Goal: Task Accomplishment & Management: Manage account settings

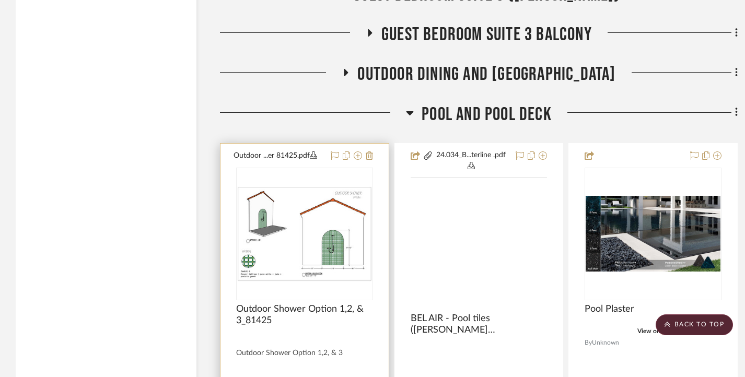
scroll to position [5123, 0]
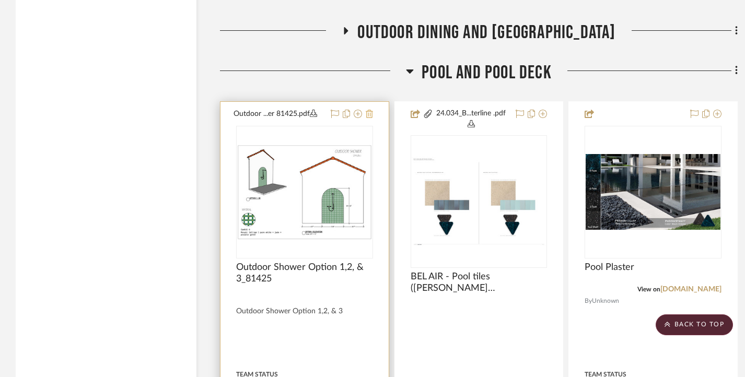
click at [370, 118] on icon at bounding box center [369, 114] width 7 height 8
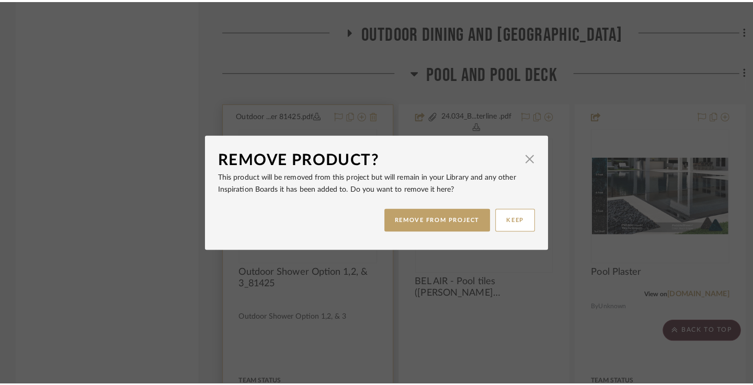
scroll to position [0, 0]
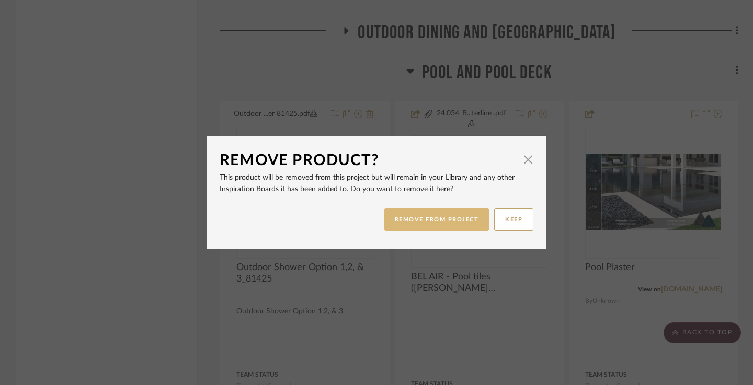
click at [451, 219] on button "REMOVE FROM PROJECT" at bounding box center [436, 220] width 105 height 22
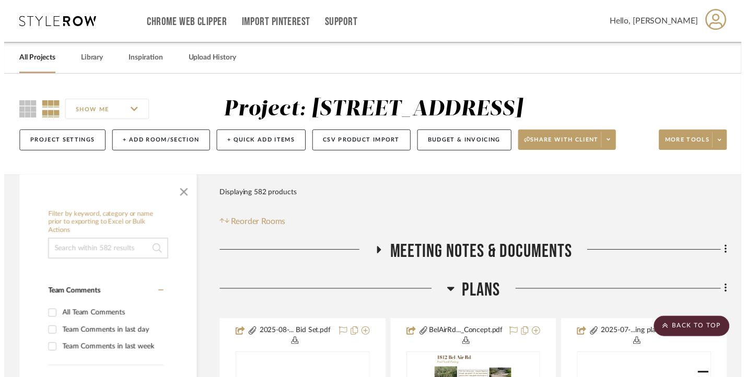
scroll to position [5123, 0]
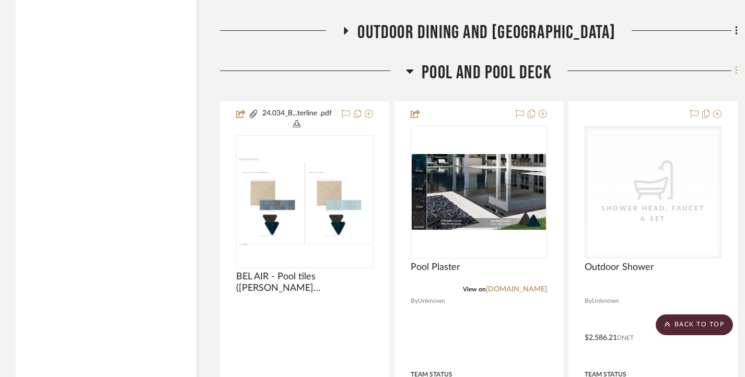
click at [736, 75] on icon at bounding box center [737, 70] width 2 height 9
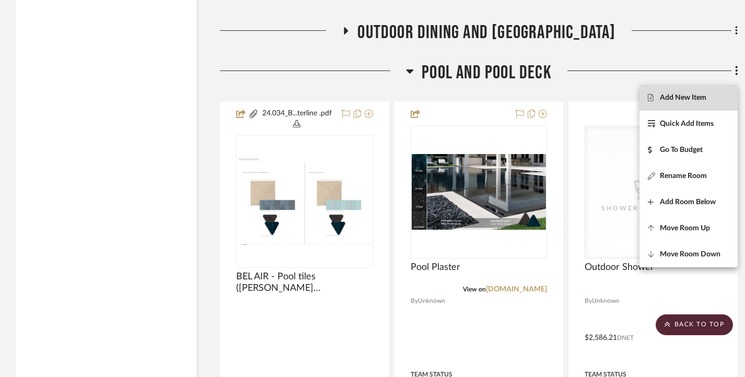
click at [691, 95] on span "Add New Item" at bounding box center [683, 97] width 47 height 9
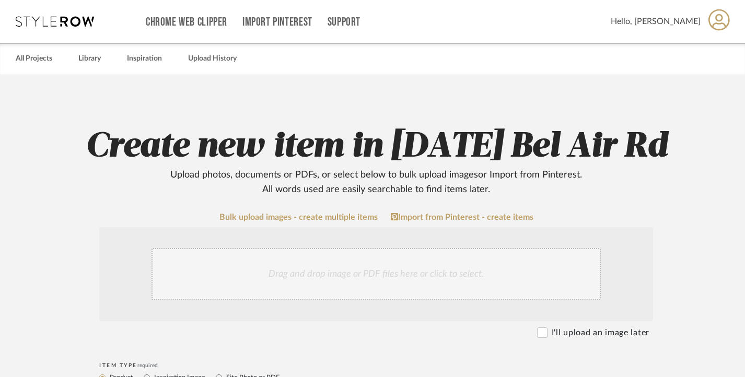
scroll to position [157, 0]
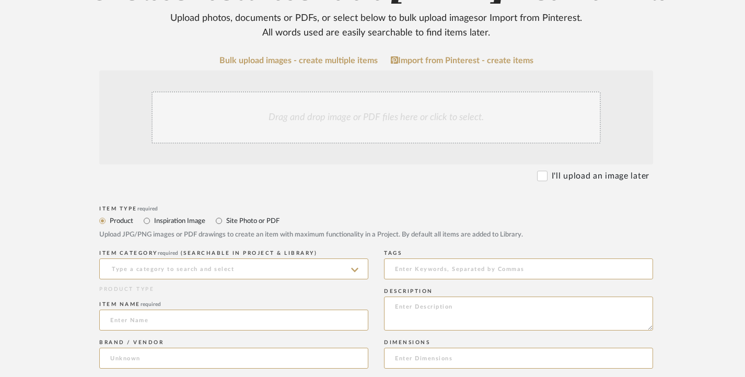
click at [256, 220] on label "Site Photo or PDF" at bounding box center [252, 221] width 54 height 12
click at [225, 220] on input "Site Photo or PDF" at bounding box center [219, 221] width 13 height 13
radio input "true"
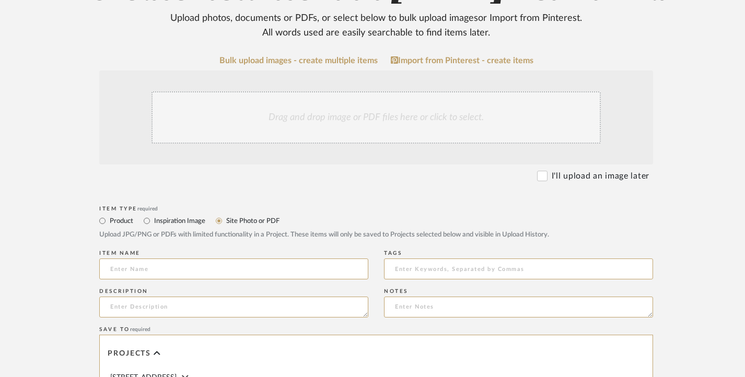
click at [282, 109] on div "Drag and drop image or PDF files here or click to select." at bounding box center [377, 117] width 450 height 52
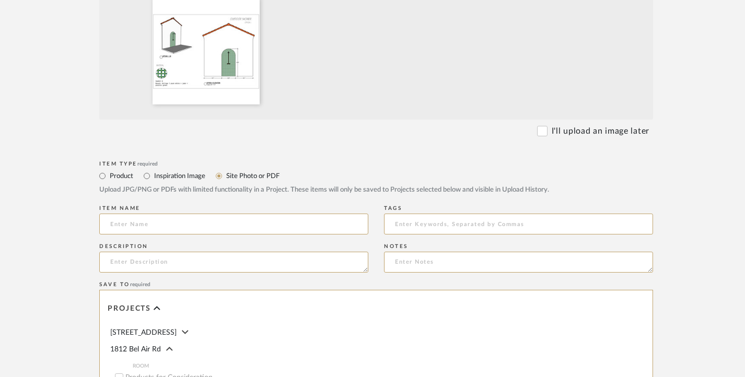
scroll to position [314, 0]
click at [193, 221] on input at bounding box center [233, 223] width 269 height 21
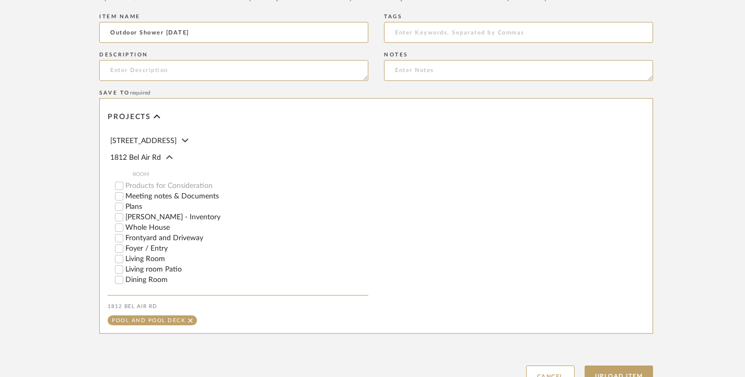
scroll to position [523, 0]
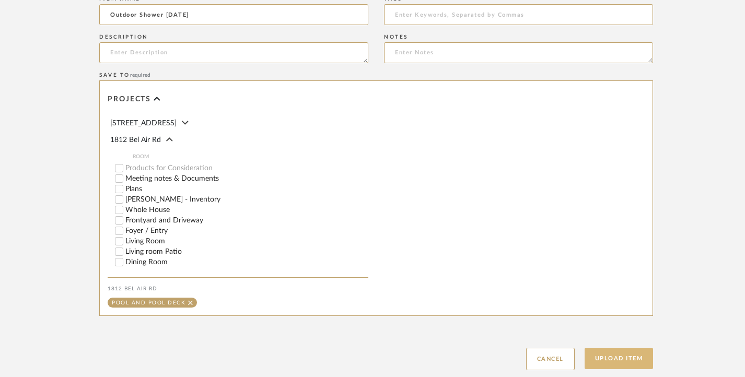
type input "Outdoor Shower [DATE]"
click at [641, 355] on button "Upload Item" at bounding box center [619, 358] width 69 height 21
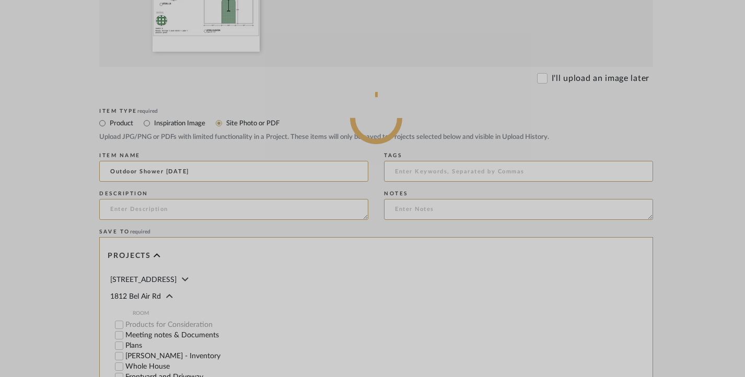
scroll to position [209, 0]
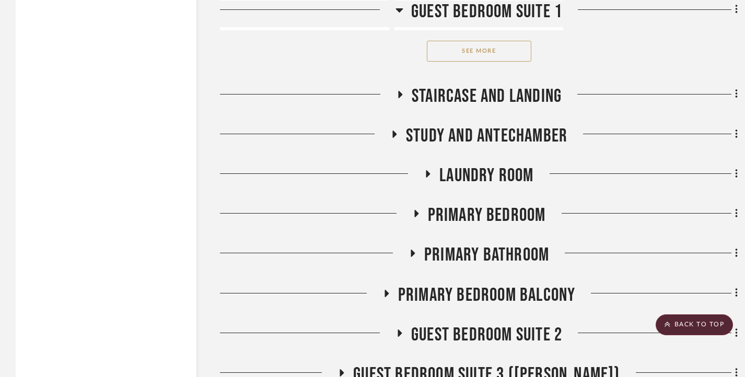
scroll to position [6175, 0]
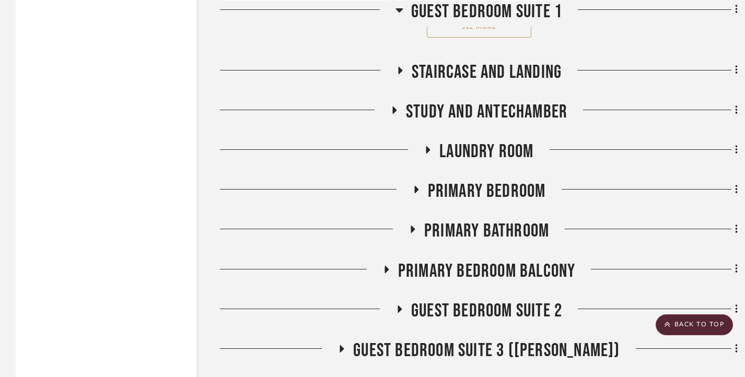
click at [394, 114] on icon at bounding box center [395, 110] width 4 height 7
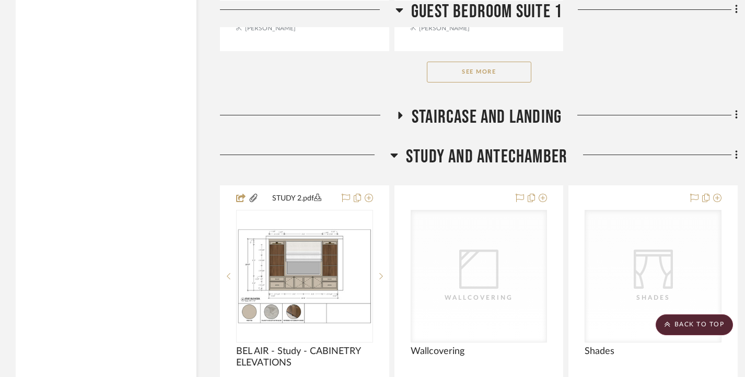
scroll to position [6123, 0]
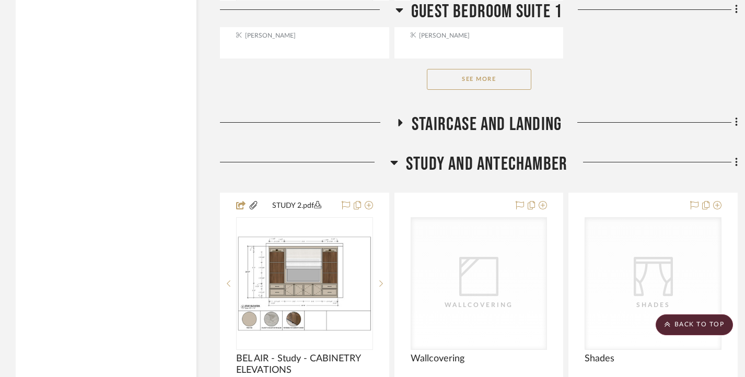
click at [389, 175] on div at bounding box center [305, 166] width 170 height 27
click at [395, 165] on icon at bounding box center [394, 163] width 7 height 4
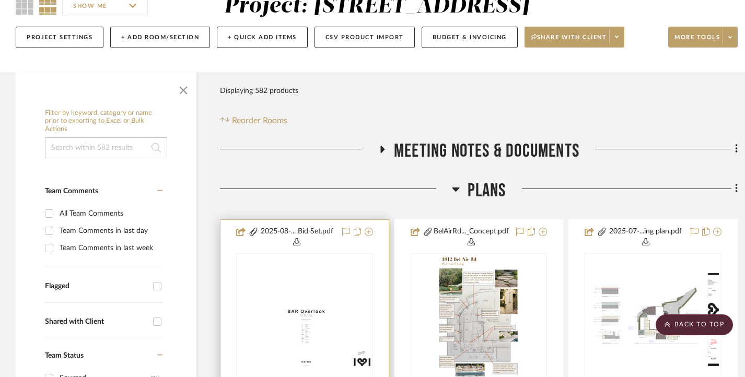
scroll to position [105, 0]
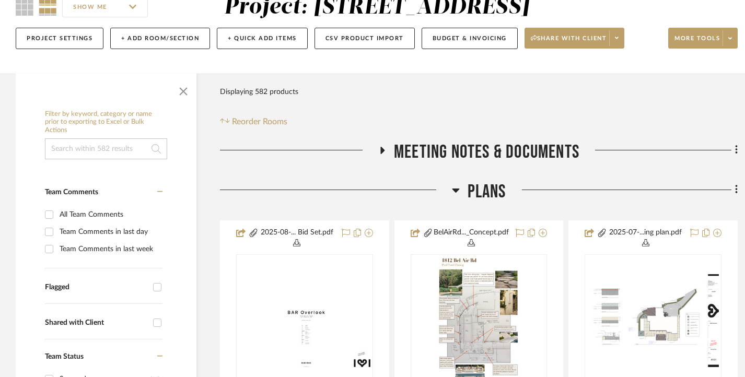
click at [457, 187] on icon at bounding box center [456, 190] width 8 height 13
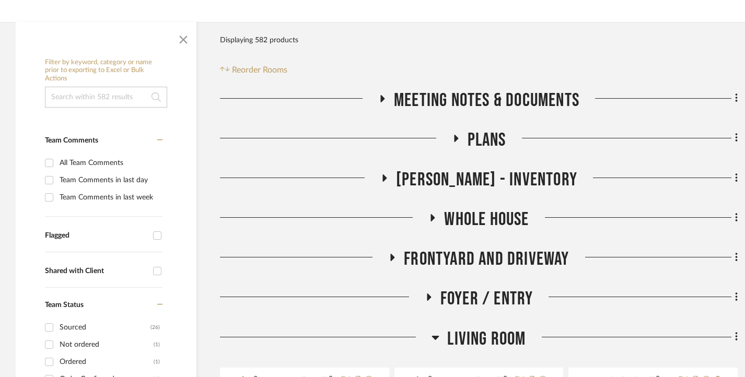
scroll to position [157, 0]
click at [434, 216] on icon at bounding box center [433, 217] width 4 height 7
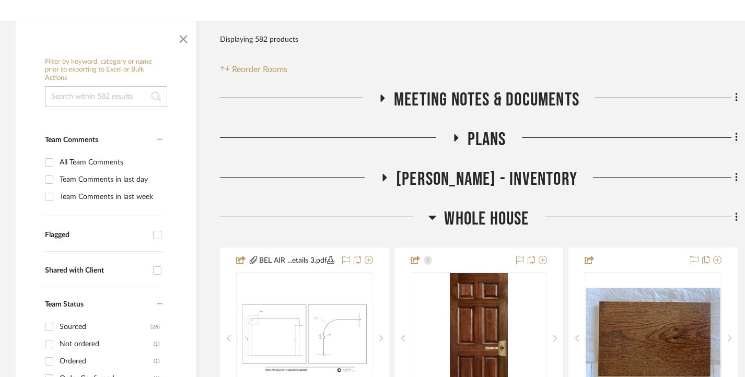
click at [434, 216] on icon at bounding box center [432, 218] width 7 height 4
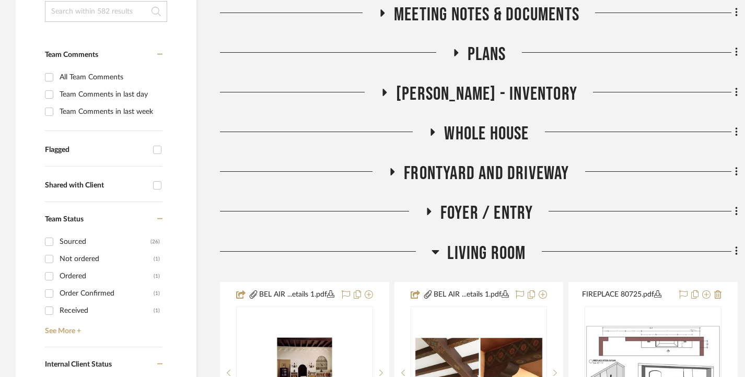
scroll to position [261, 0]
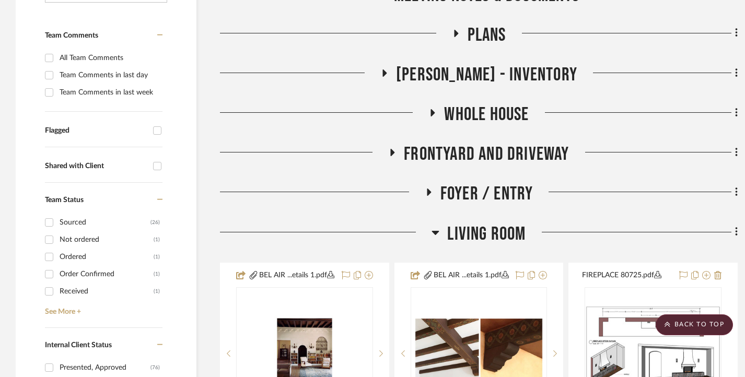
click at [387, 152] on icon at bounding box center [392, 153] width 13 height 8
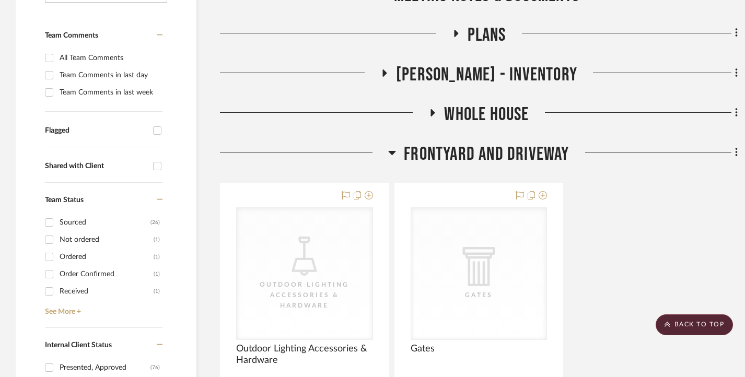
click at [388, 151] on div at bounding box center [304, 156] width 168 height 27
click at [394, 153] on icon at bounding box center [392, 153] width 7 height 4
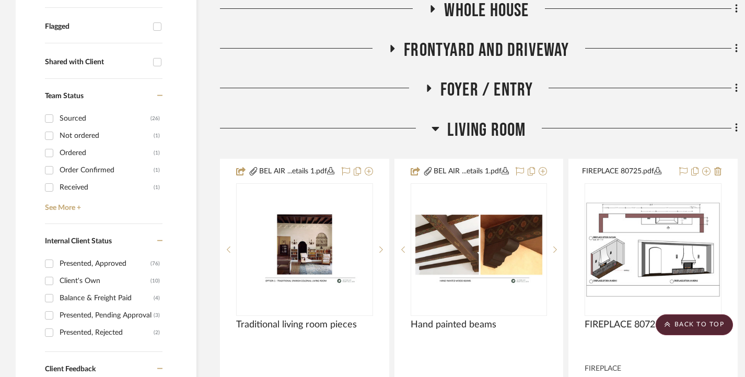
scroll to position [366, 0]
click at [433, 127] on icon at bounding box center [435, 129] width 7 height 4
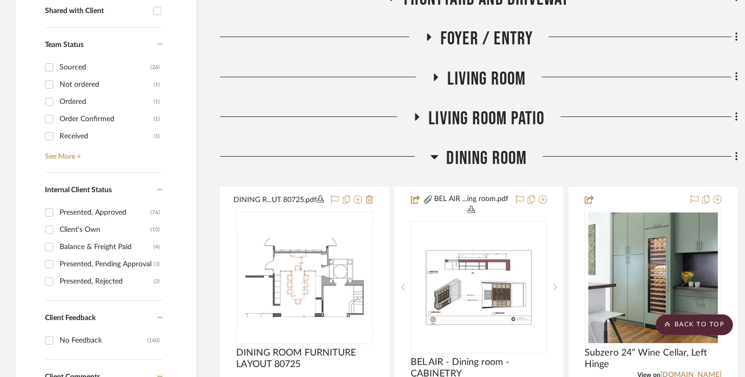
scroll to position [418, 0]
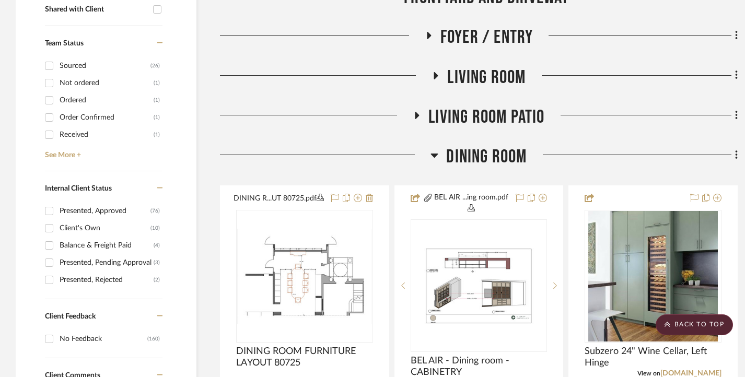
click at [434, 153] on icon at bounding box center [435, 155] width 8 height 13
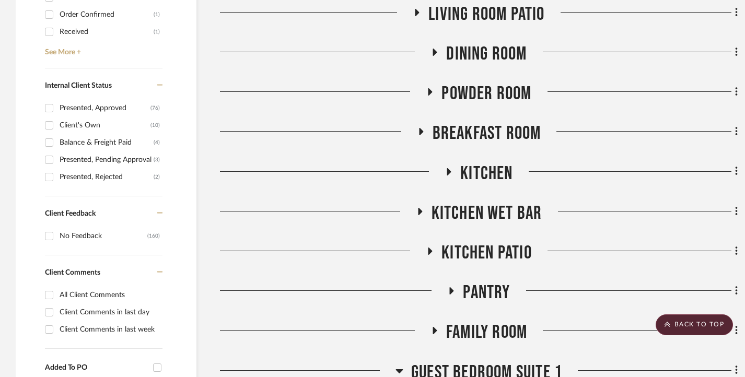
scroll to position [523, 0]
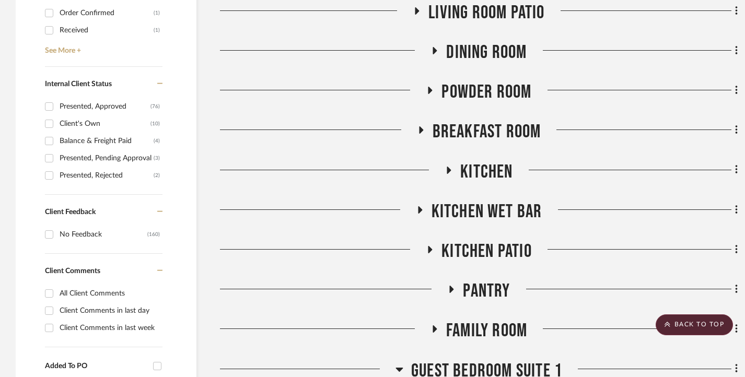
click at [434, 85] on h3 "Powder Room" at bounding box center [479, 92] width 106 height 22
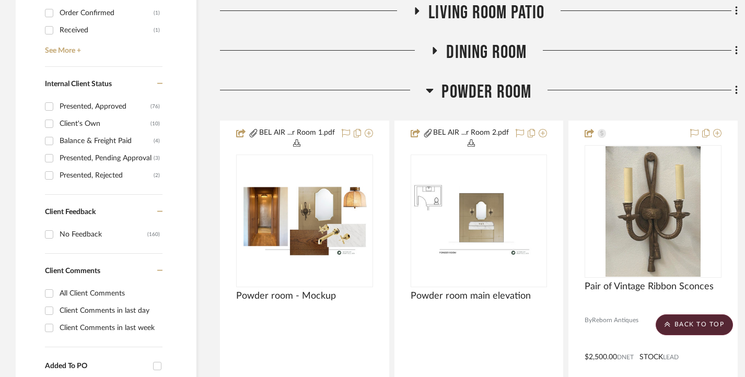
click at [434, 87] on h3 "Powder Room" at bounding box center [479, 92] width 106 height 22
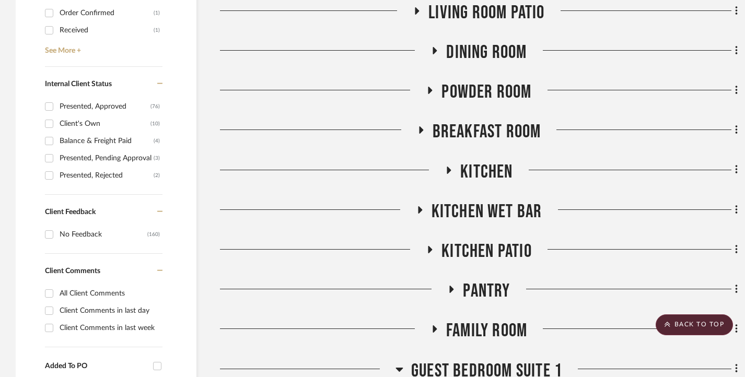
click at [421, 126] on h3 "Breakfast Room" at bounding box center [479, 132] width 124 height 22
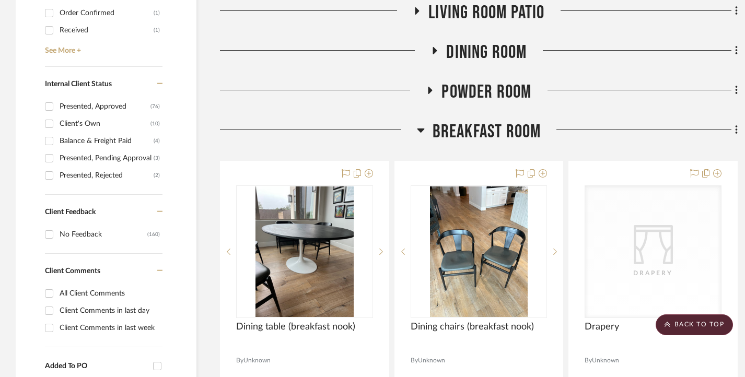
click at [421, 126] on icon at bounding box center [421, 130] width 8 height 13
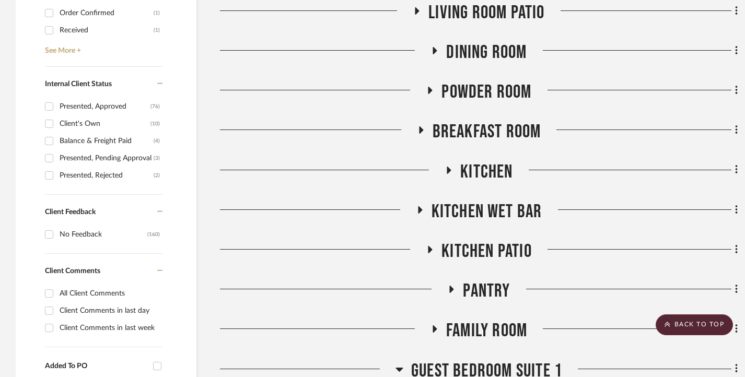
click at [446, 173] on icon at bounding box center [449, 170] width 13 height 8
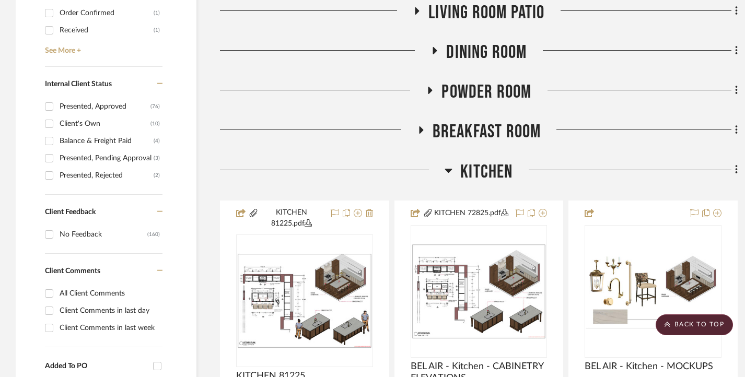
click at [447, 173] on icon at bounding box center [449, 170] width 8 height 13
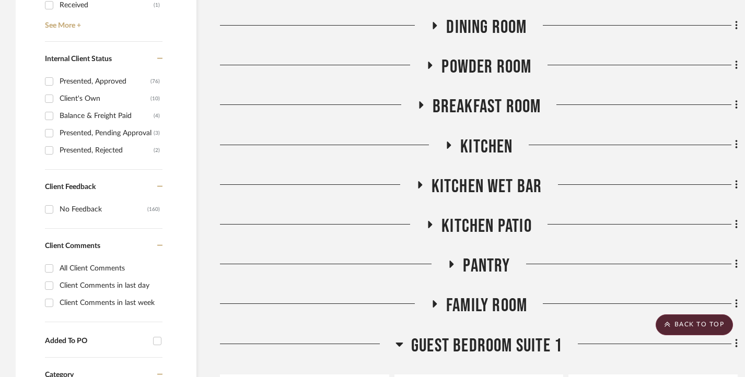
scroll to position [575, 0]
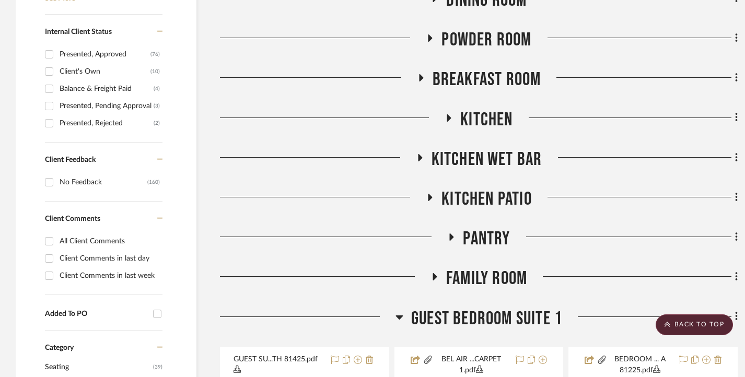
click at [418, 154] on h3 "Kitchen Wet Bar" at bounding box center [479, 159] width 127 height 22
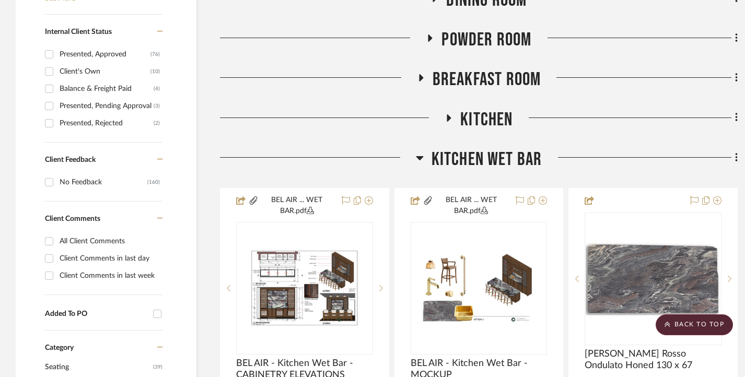
click at [418, 154] on icon at bounding box center [420, 158] width 8 height 13
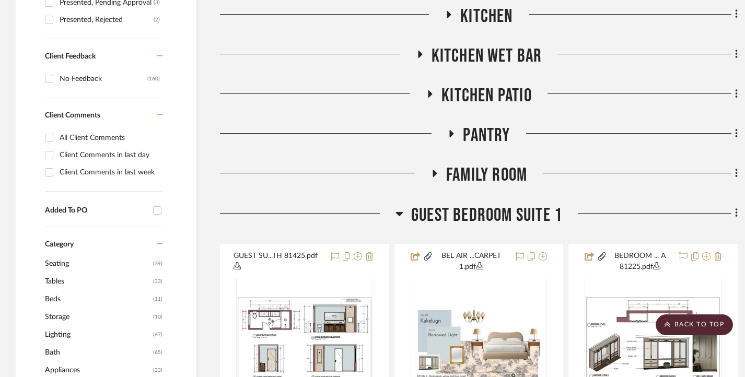
scroll to position [680, 0]
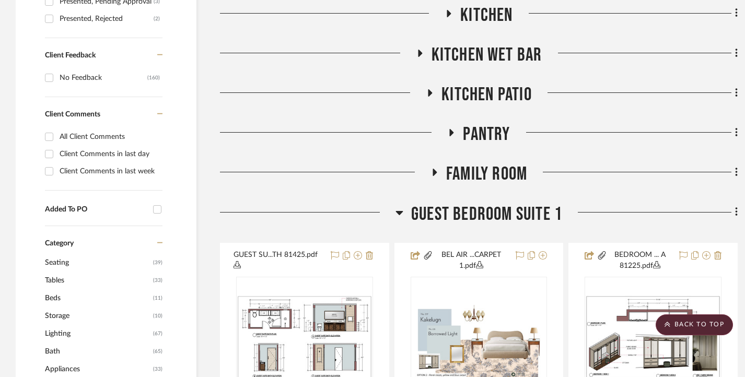
click at [440, 173] on icon at bounding box center [434, 173] width 13 height 8
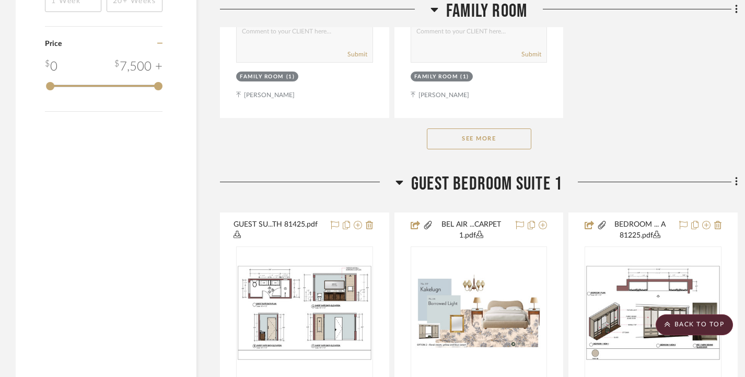
scroll to position [2143, 0]
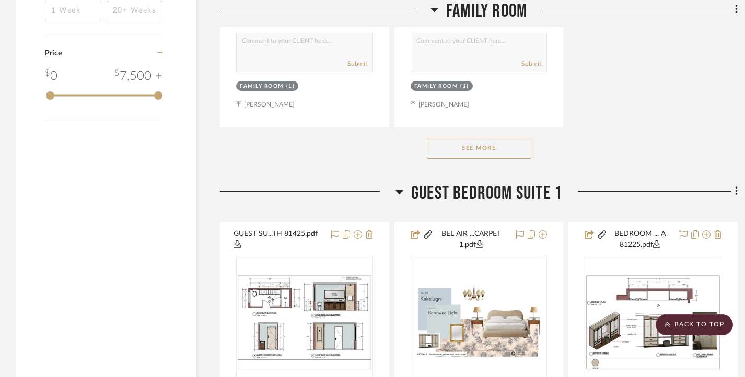
click at [399, 186] on h3 "Guest Bedroom Suite 1" at bounding box center [479, 193] width 167 height 22
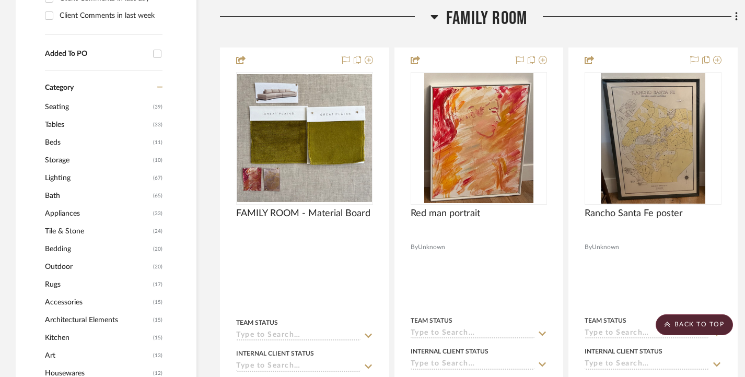
scroll to position [836, 0]
